Goal: Task Accomplishment & Management: Use online tool/utility

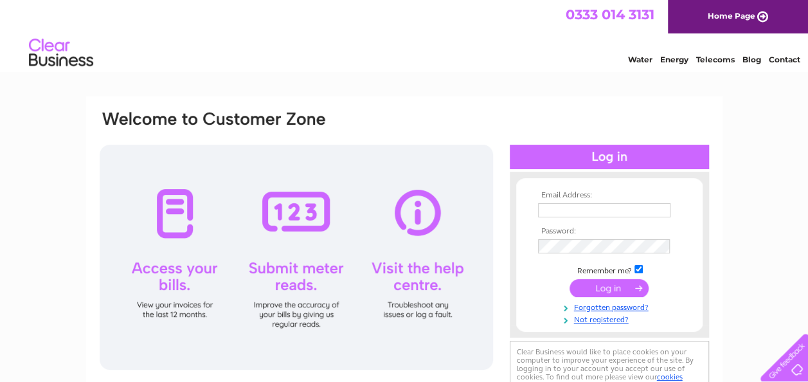
type input "smulliganyewtree@live.co.uk"
click at [603, 284] on input "submit" at bounding box center [608, 288] width 79 height 18
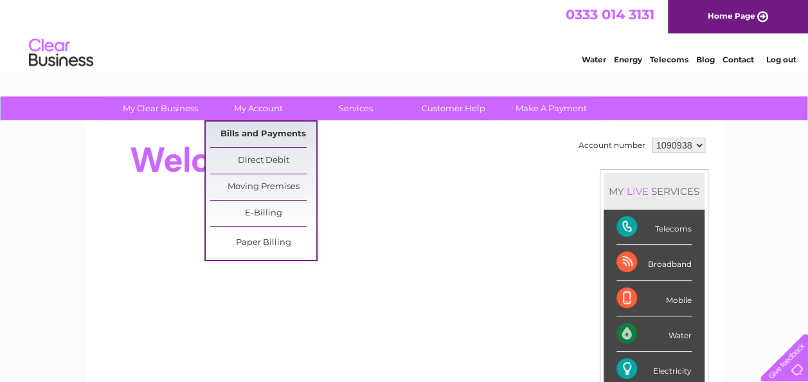
click at [254, 132] on link "Bills and Payments" at bounding box center [263, 134] width 106 height 26
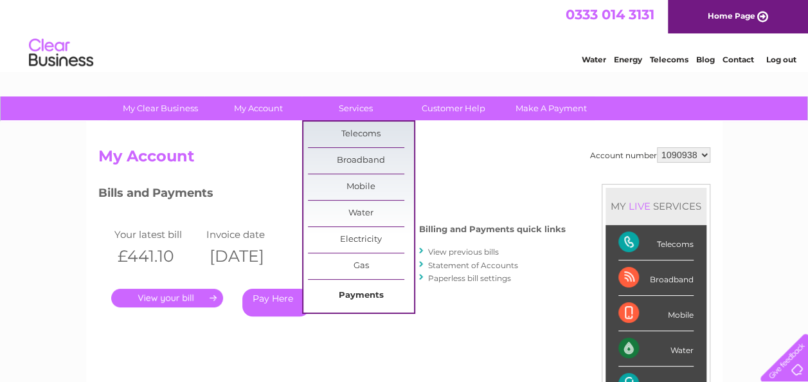
click at [344, 296] on link "Payments" at bounding box center [361, 296] width 106 height 26
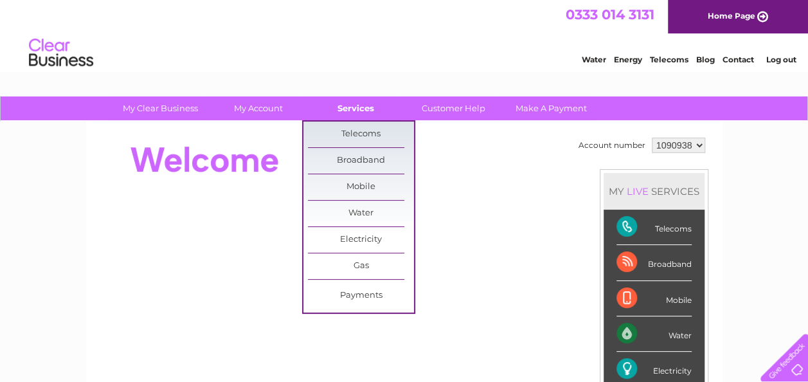
click at [348, 106] on link "Services" at bounding box center [356, 108] width 106 height 24
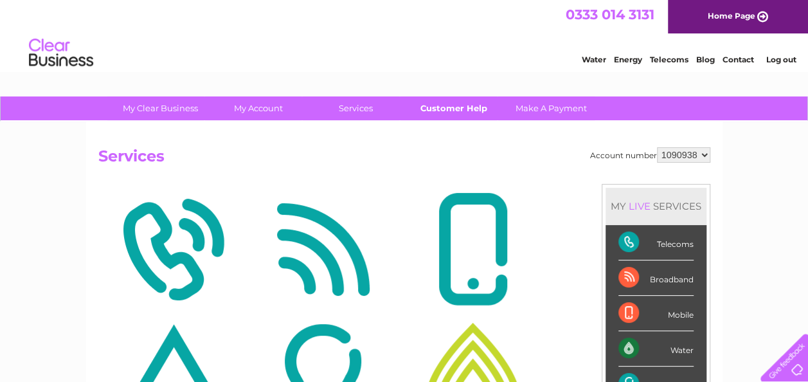
click at [466, 108] on link "Customer Help" at bounding box center [453, 108] width 106 height 24
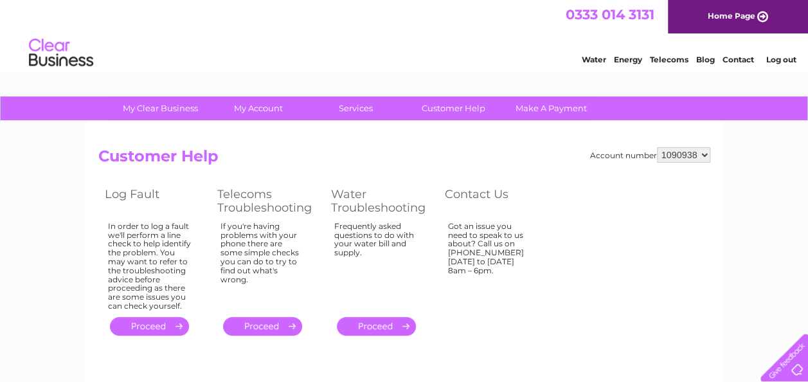
click at [466, 108] on link "Customer Help" at bounding box center [453, 108] width 106 height 24
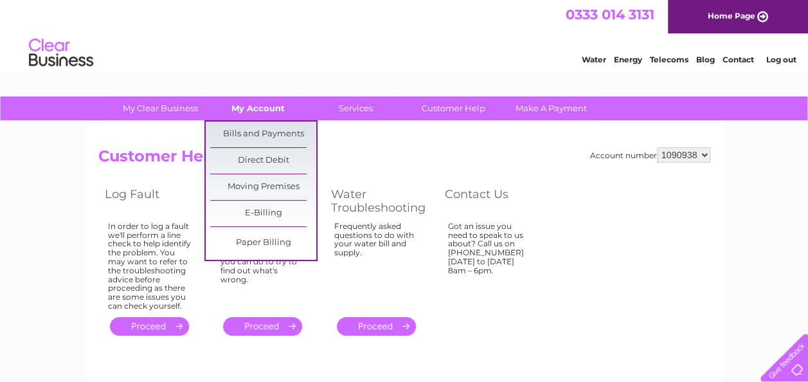
click at [262, 103] on link "My Account" at bounding box center [258, 108] width 106 height 24
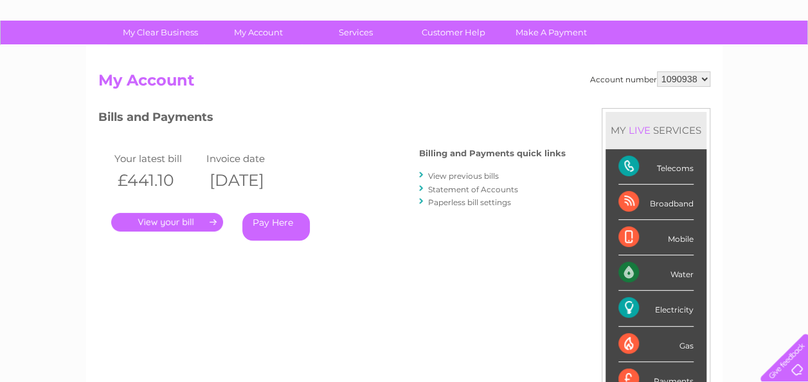
scroll to position [41, 0]
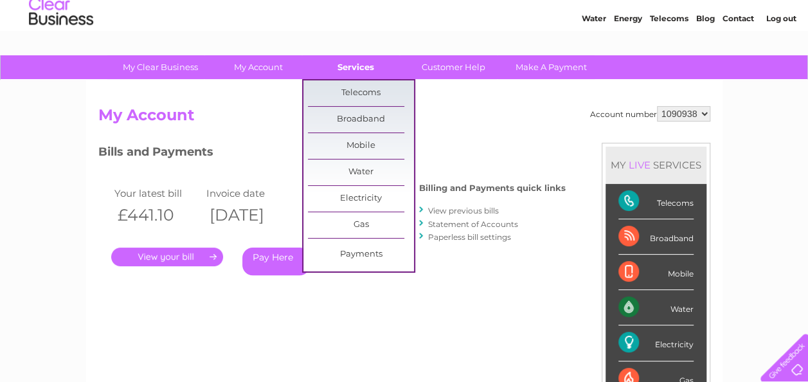
click at [356, 61] on link "Services" at bounding box center [356, 67] width 106 height 24
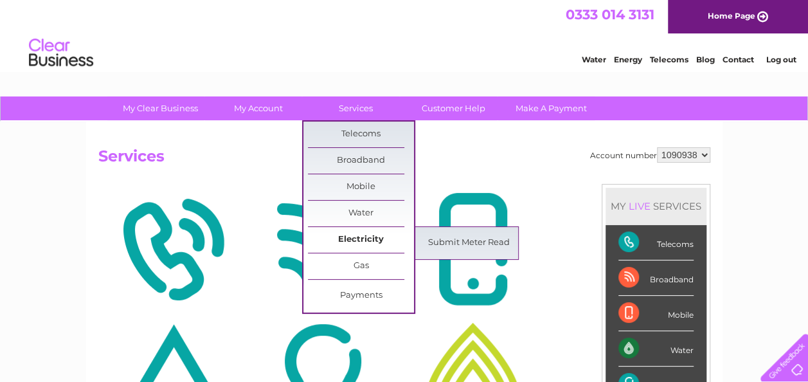
click at [344, 227] on link "Electricity" at bounding box center [361, 240] width 106 height 26
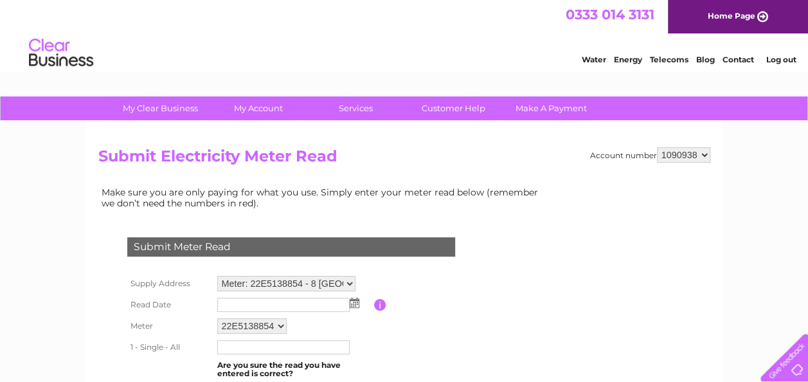
click at [236, 300] on input "text" at bounding box center [283, 304] width 132 height 14
click at [350, 301] on input "text" at bounding box center [284, 304] width 134 height 15
click at [379, 302] on input "button" at bounding box center [380, 305] width 12 height 12
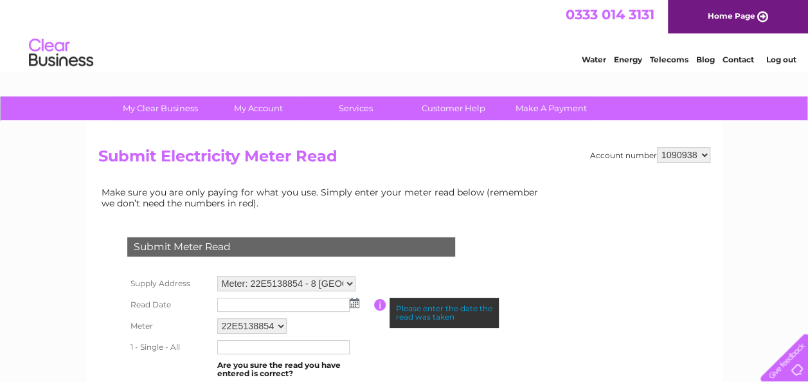
click at [356, 302] on img at bounding box center [355, 302] width 10 height 10
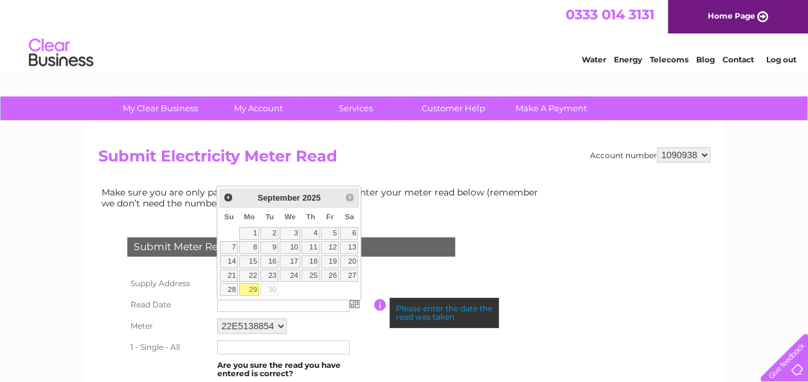
click at [253, 283] on link "29" at bounding box center [249, 289] width 20 height 13
type input "[DATE]"
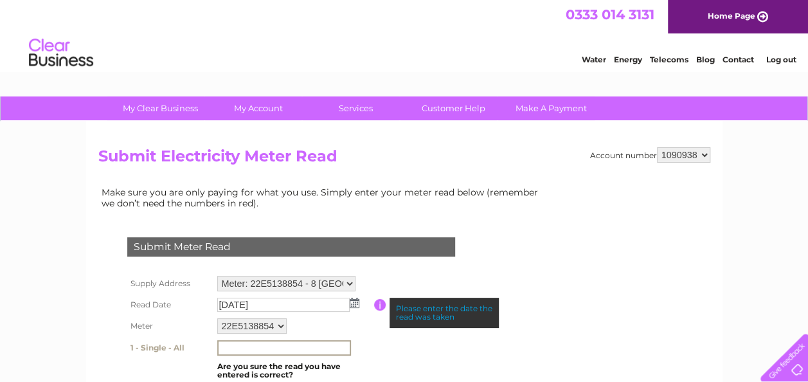
click at [229, 347] on input "text" at bounding box center [284, 347] width 134 height 15
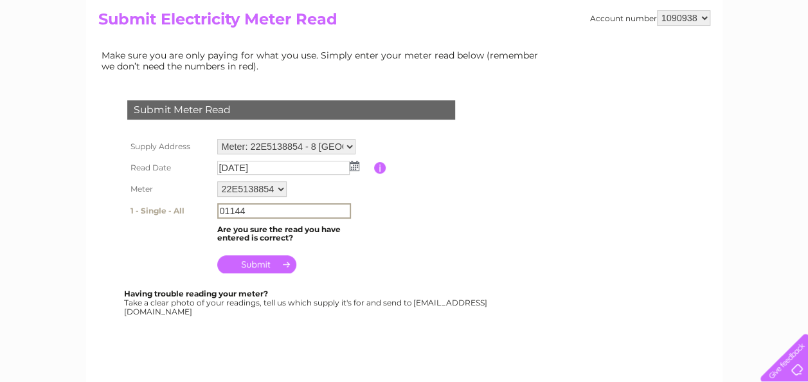
scroll to position [163, 0]
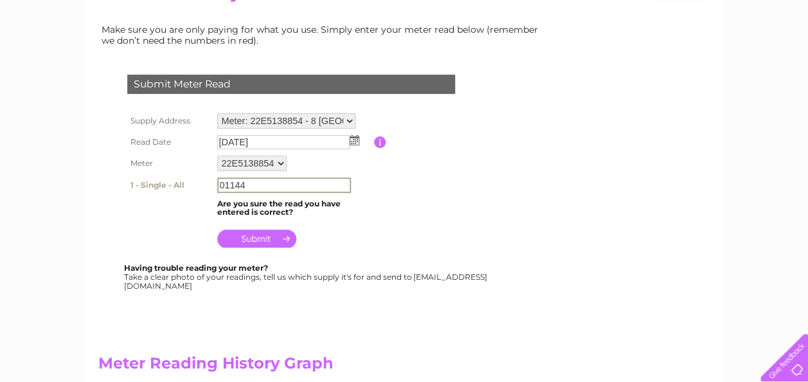
type input "01144"
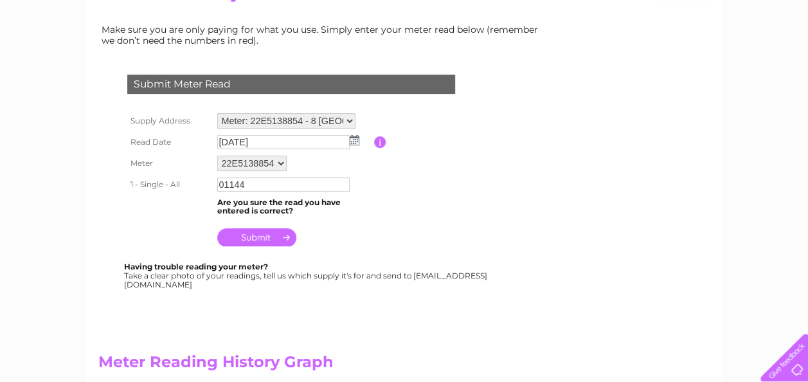
click at [252, 235] on input "submit" at bounding box center [256, 237] width 79 height 18
